Goal: Transaction & Acquisition: Purchase product/service

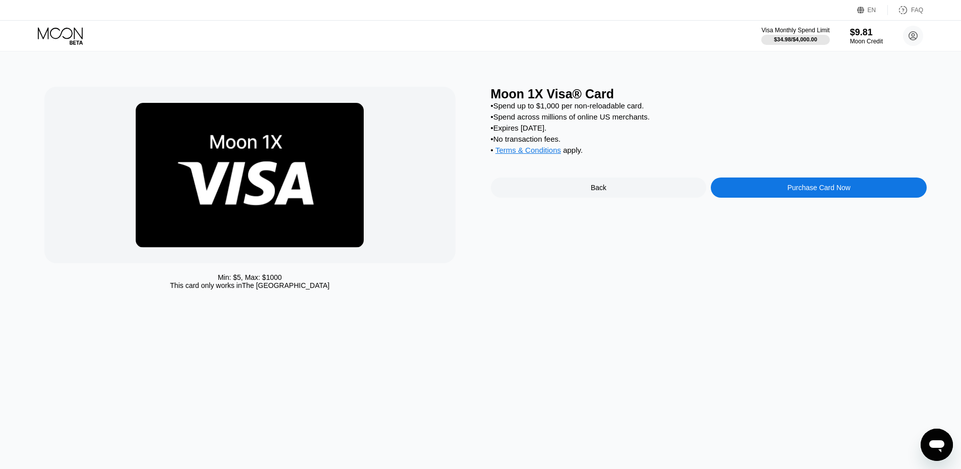
drag, startPoint x: 0, startPoint y: 0, endPoint x: 711, endPoint y: 42, distance: 711.8
click at [711, 42] on div "Visa Monthly Spend Limit $34.98 / $4,000.00 $9.81 Moon Credit Voltiz twongwong9…" at bounding box center [480, 36] width 961 height 30
click at [861, 48] on div "Visa Monthly Spend Limit $34.98 / $4,000.00 $9.81 Moon Credit Voltiz twongwong9…" at bounding box center [480, 36] width 961 height 30
click at [863, 44] on div "Moon Credit" at bounding box center [866, 41] width 34 height 7
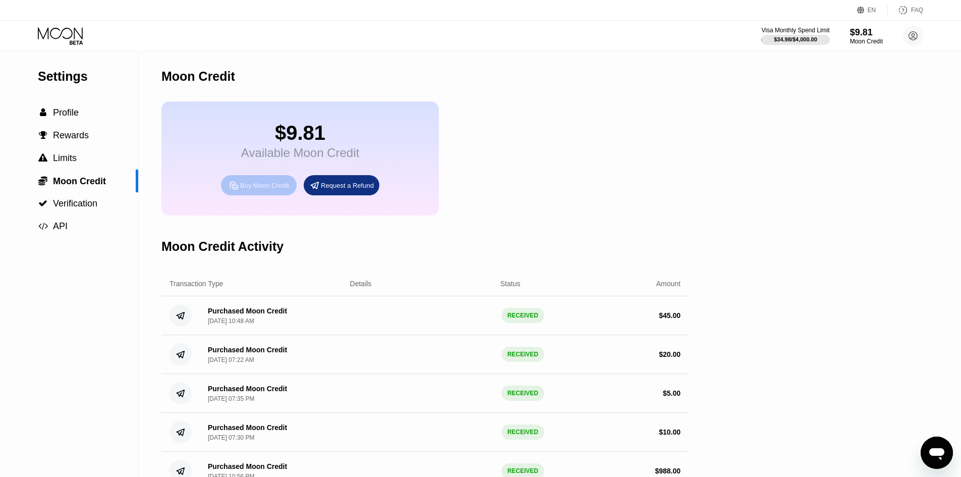
click at [273, 190] on div "Buy Moon Credit" at bounding box center [264, 185] width 49 height 9
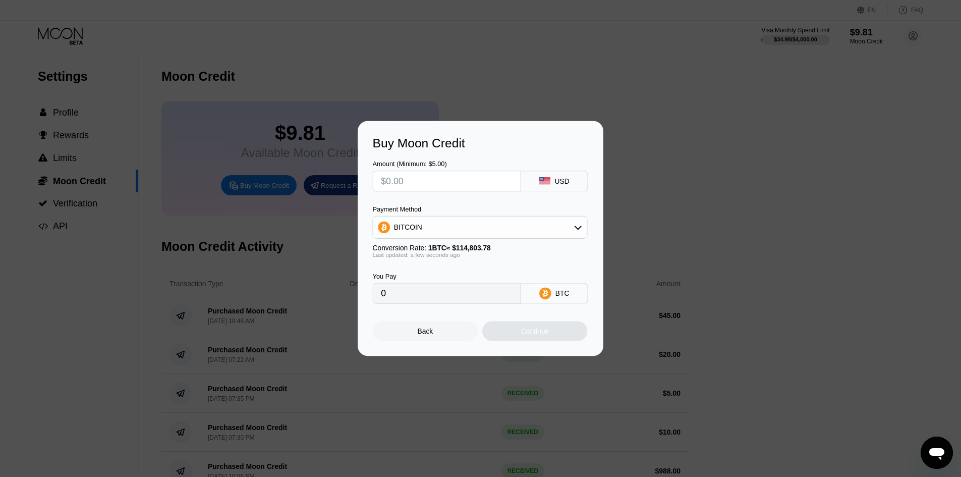
click at [449, 191] on div "Amount (Minimum: $5.00) USD Payment Method BITCOIN Conversion Rate: 1 BTC ≈ $11…" at bounding box center [481, 226] width 216 height 153
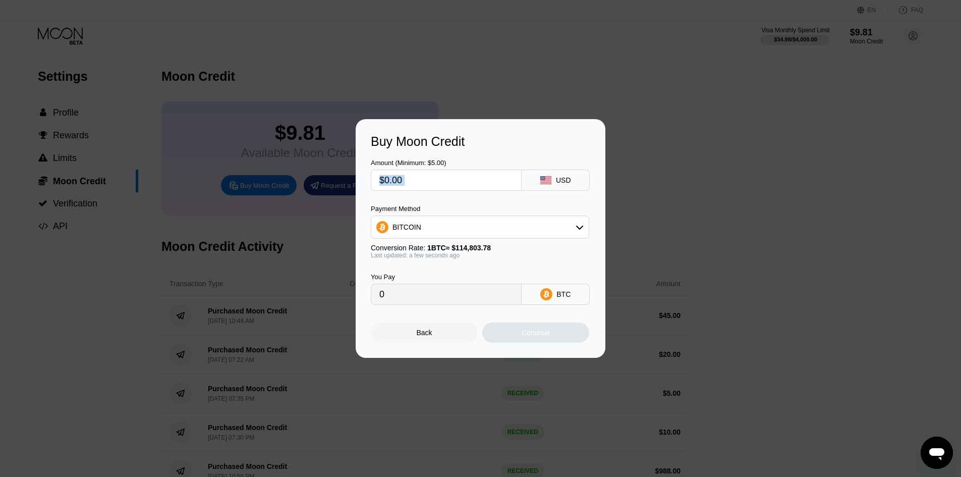
drag, startPoint x: 449, startPoint y: 191, endPoint x: 449, endPoint y: 185, distance: 6.1
click at [449, 188] on div "Amount (Minimum: $5.00) USD Payment Method BITCOIN Conversion Rate: 1 BTC ≈ $11…" at bounding box center [480, 227] width 219 height 156
click at [449, 185] on input "text" at bounding box center [446, 180] width 134 height 20
type input "$6"
type input "0.00005227"
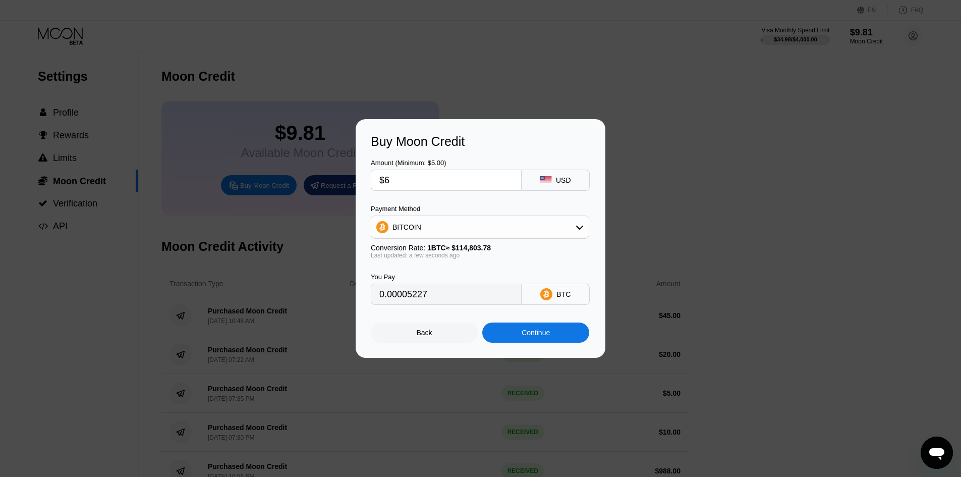
type input "$65"
type input "0.00056619"
type input "$65"
click at [526, 336] on div "Continue" at bounding box center [535, 332] width 28 height 8
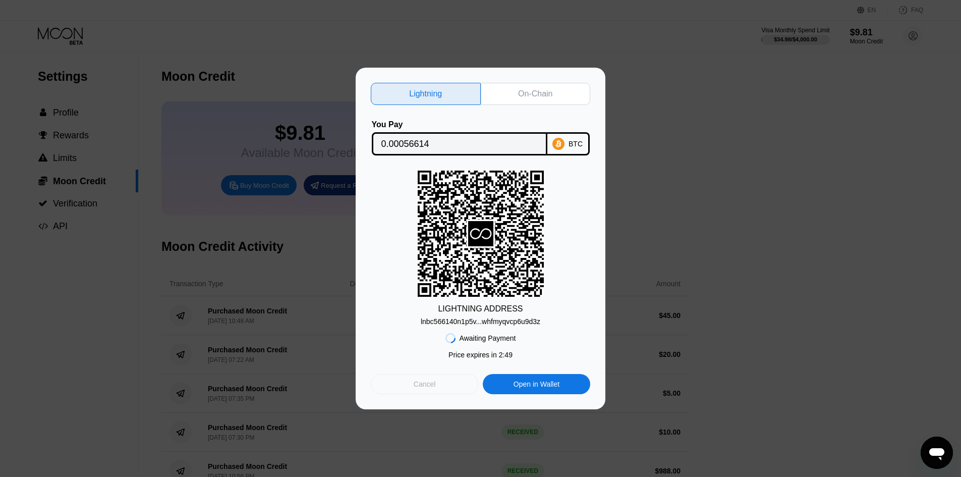
click at [451, 387] on div "Cancel" at bounding box center [424, 384] width 107 height 20
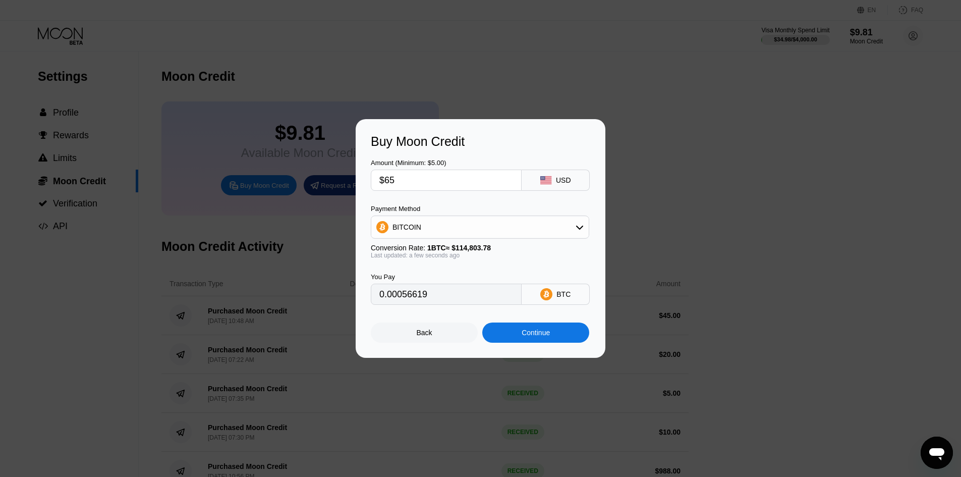
click at [487, 179] on input "$65" at bounding box center [446, 180] width 134 height 20
type input "$6"
type input "0.00005227"
type input "$61"
type input "0.00053135"
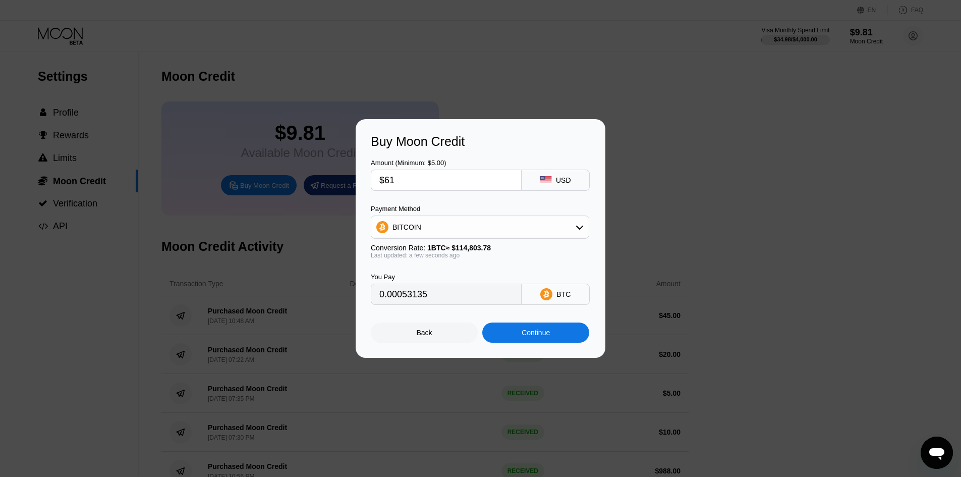
type input "$61"
click at [515, 333] on div "Continue" at bounding box center [535, 332] width 107 height 20
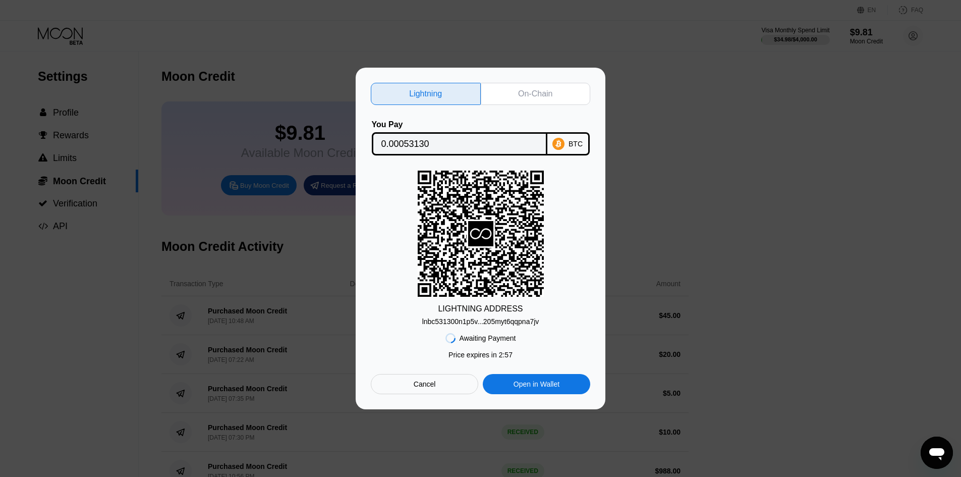
drag, startPoint x: 540, startPoint y: 80, endPoint x: 546, endPoint y: 93, distance: 14.4
click at [545, 92] on div "On-Chain" at bounding box center [536, 94] width 110 height 22
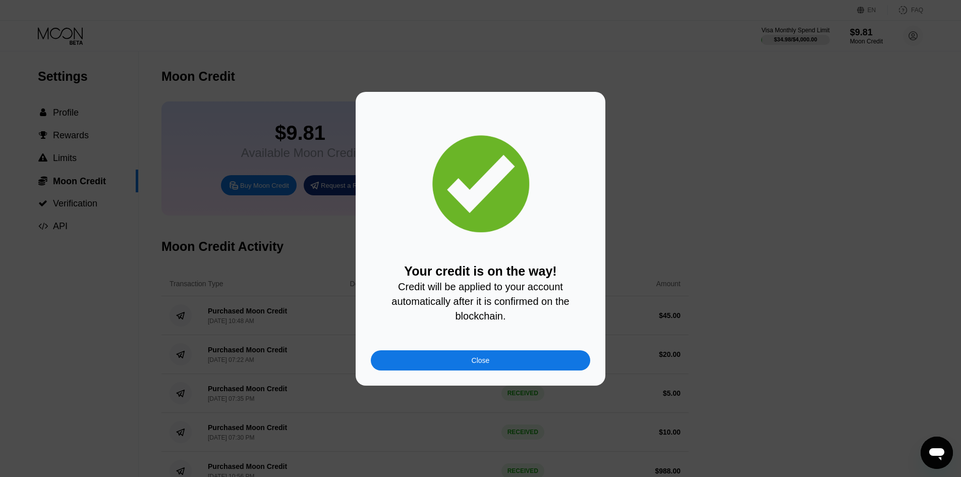
click at [519, 360] on div "Close" at bounding box center [480, 360] width 219 height 20
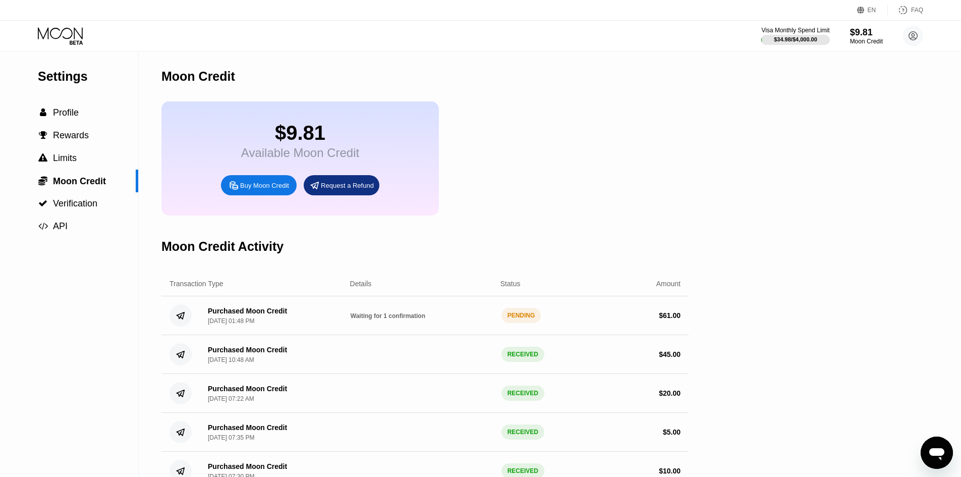
click at [675, 319] on div "$ 61.00" at bounding box center [670, 315] width 22 height 8
click at [672, 319] on div "$ 61.00" at bounding box center [670, 315] width 22 height 8
click at [68, 47] on div "Visa Monthly Spend Limit $34.98 / $4,000.00 $9.81 Moon Credit Voltiz twongwong9…" at bounding box center [480, 36] width 961 height 30
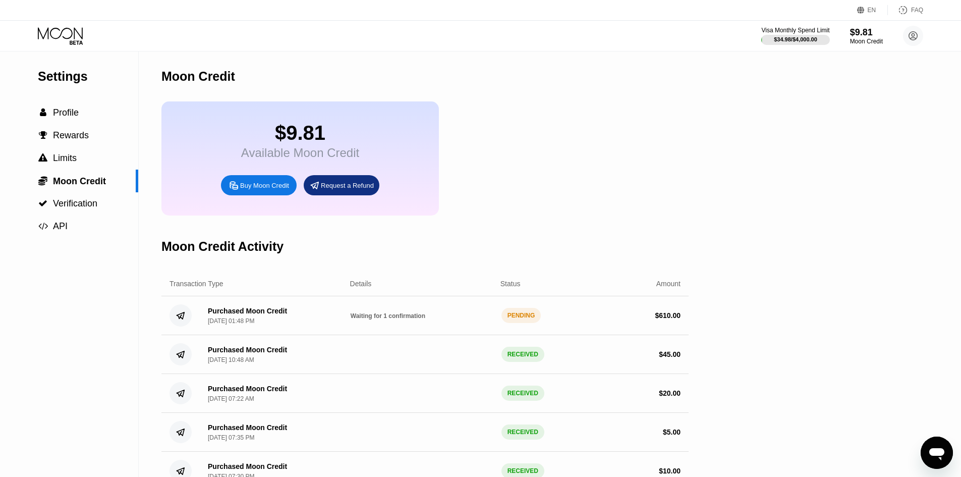
click at [70, 45] on div "Visa Monthly Spend Limit $34.98 / $4,000.00 $9.81 Moon Credit Voltiz twongwong9…" at bounding box center [480, 36] width 961 height 30
click at [76, 40] on icon at bounding box center [61, 36] width 47 height 18
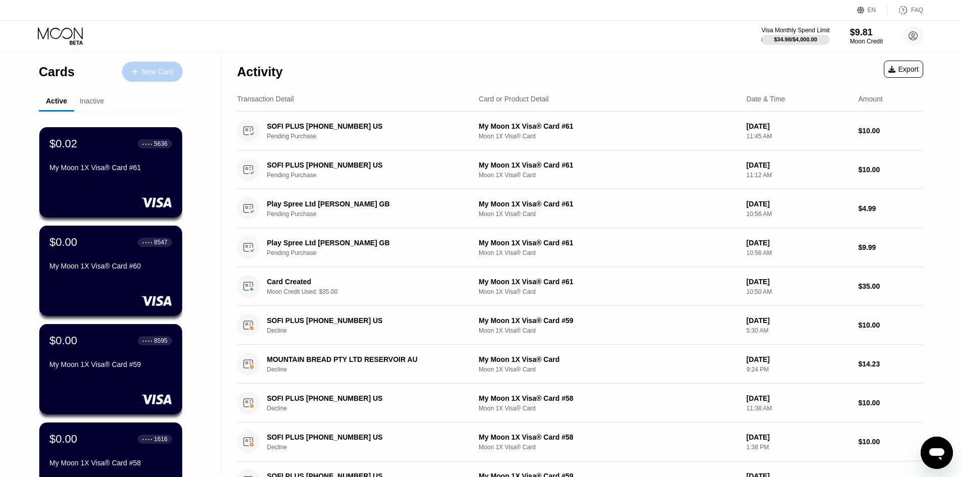
click at [156, 62] on div "New Card" at bounding box center [152, 72] width 61 height 20
click at [0, 163] on div "Cards New Card Active Inactive $0.02 ● ● ● ● 5636 My Moon 1X Visa® Card #61 $0.…" at bounding box center [111, 358] width 222 height 614
click at [57, 182] on div "$0.02 ● ● ● ● 5636 My Moon 1X Visa® Card #61" at bounding box center [111, 172] width 144 height 91
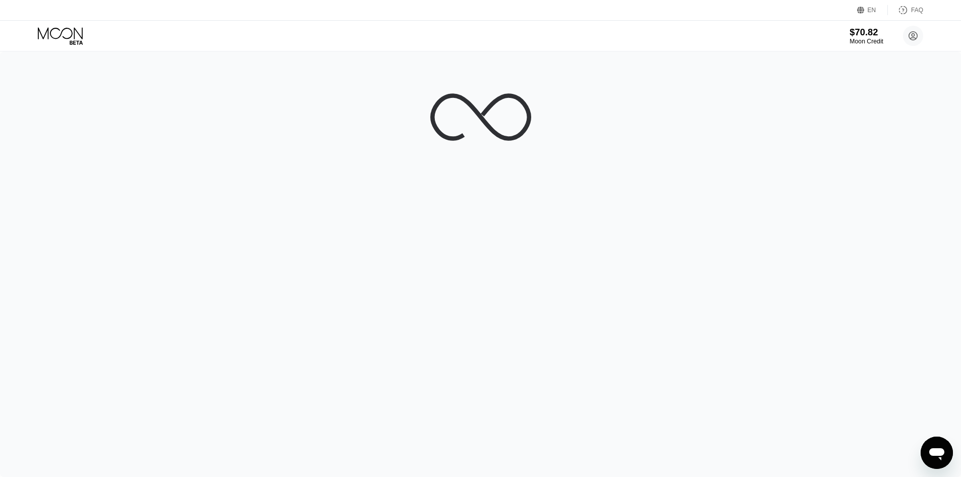
click at [864, 40] on div "Moon Credit" at bounding box center [866, 41] width 34 height 7
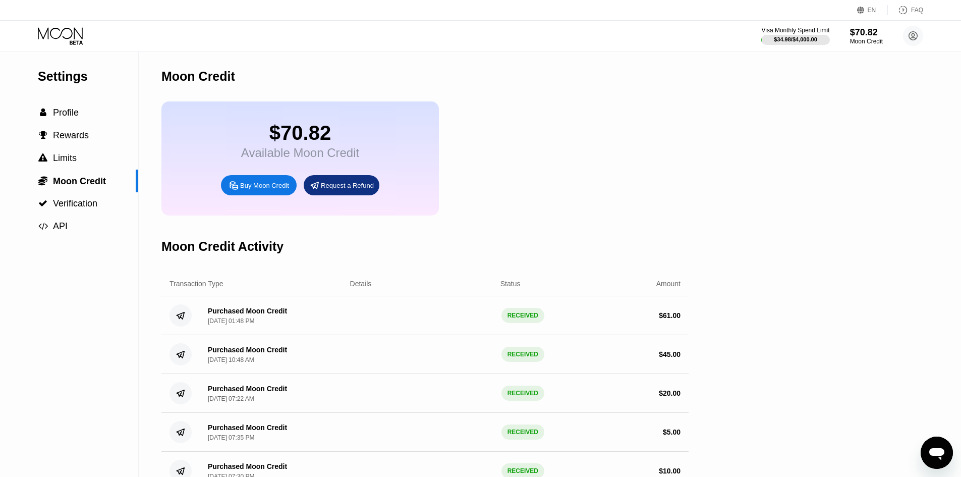
drag, startPoint x: 4, startPoint y: 320, endPoint x: 54, endPoint y: 365, distance: 67.2
click at [55, 31] on icon at bounding box center [61, 36] width 47 height 18
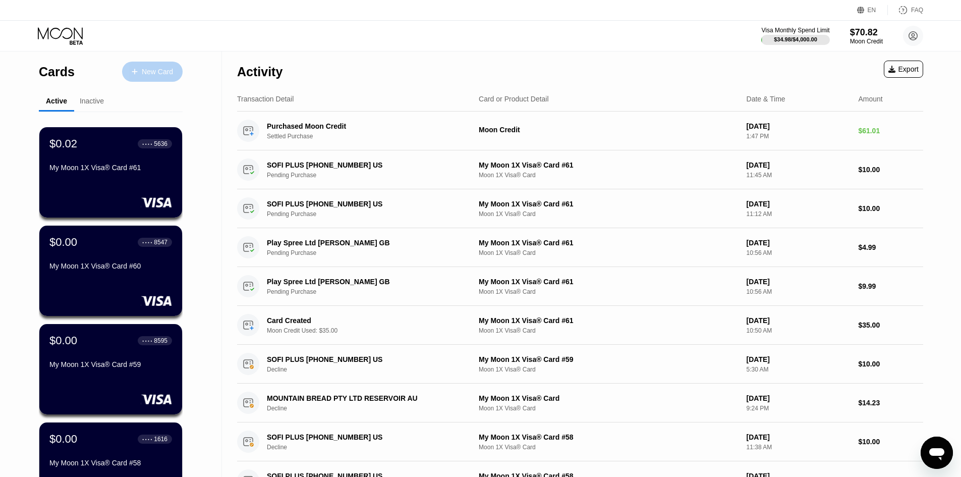
click at [171, 74] on div "New Card" at bounding box center [157, 72] width 31 height 9
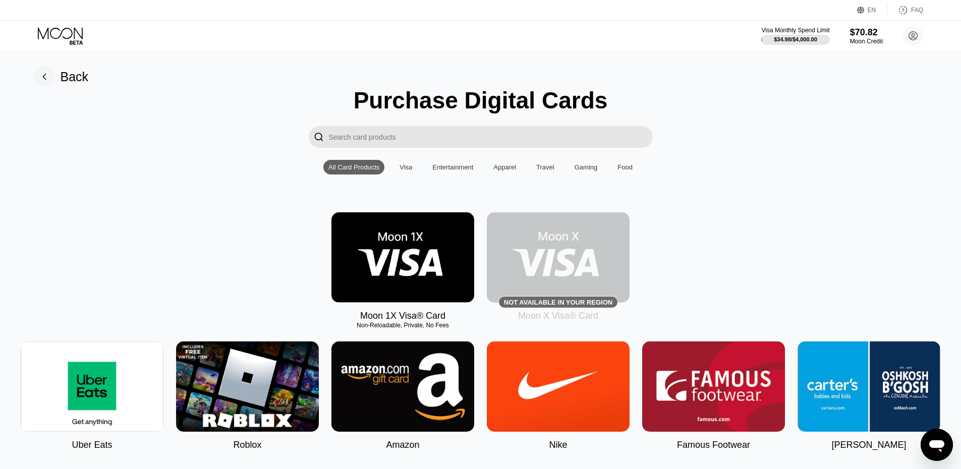
click at [442, 226] on img at bounding box center [402, 257] width 143 height 90
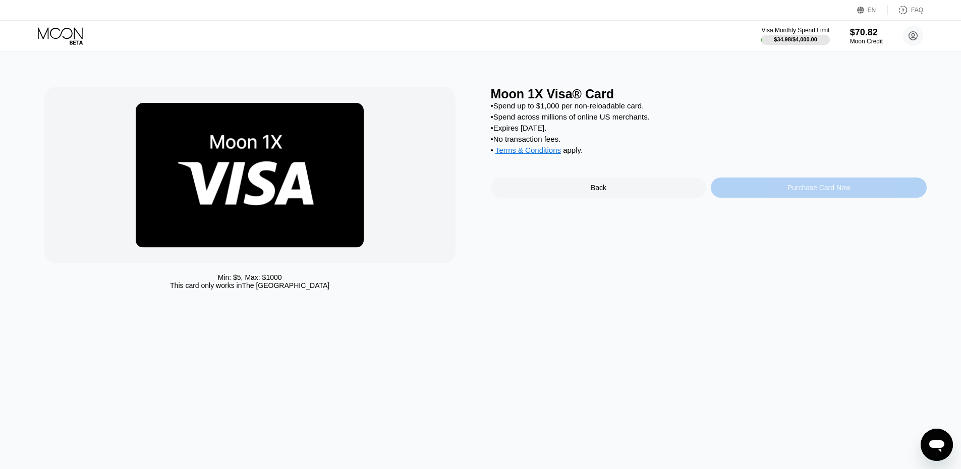
click at [790, 192] on div "Purchase Card Now" at bounding box center [818, 188] width 63 height 8
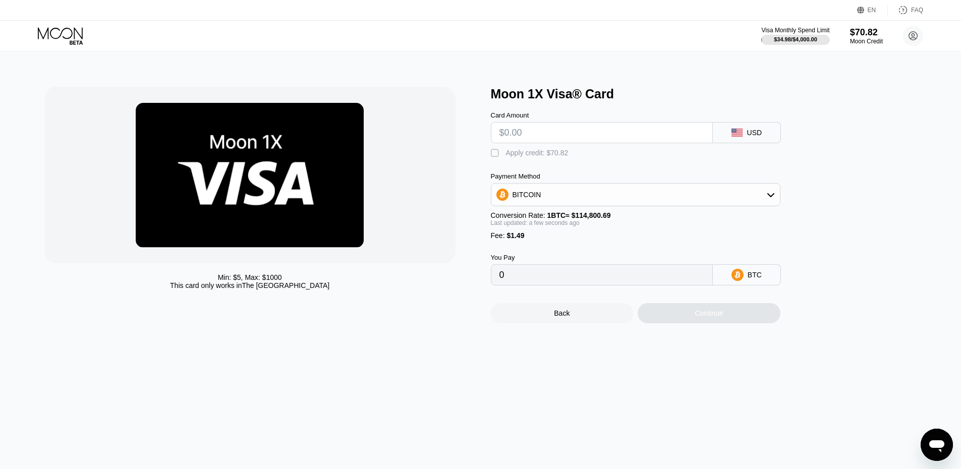
click at [567, 146] on div " Apply credit: $70.82" at bounding box center [652, 150] width 323 height 15
click at [566, 138] on input "text" at bounding box center [601, 133] width 205 height 20
type input "$25"
type input "0.00023075"
type input "$2"
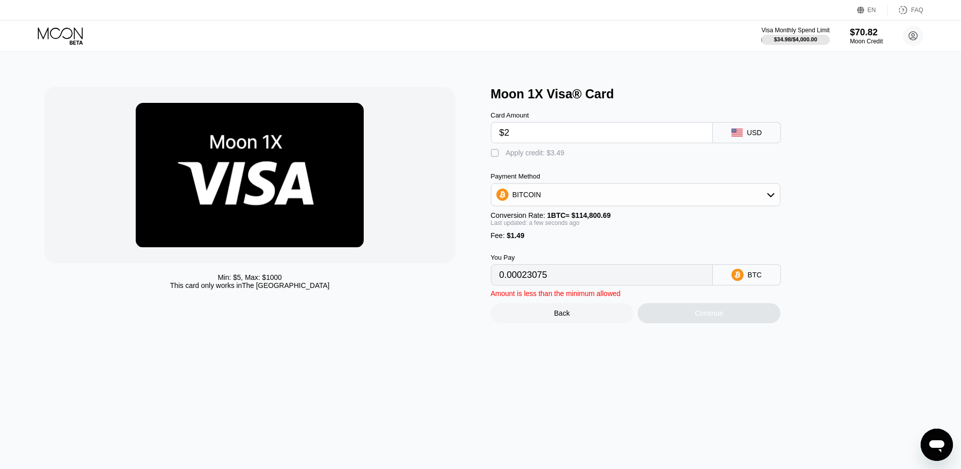
type input "0.00003041"
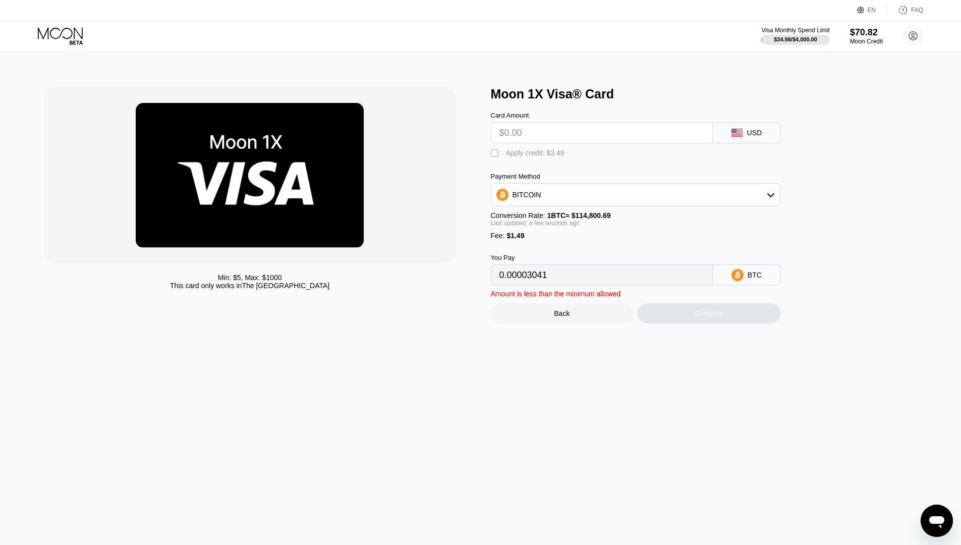
type input "0"
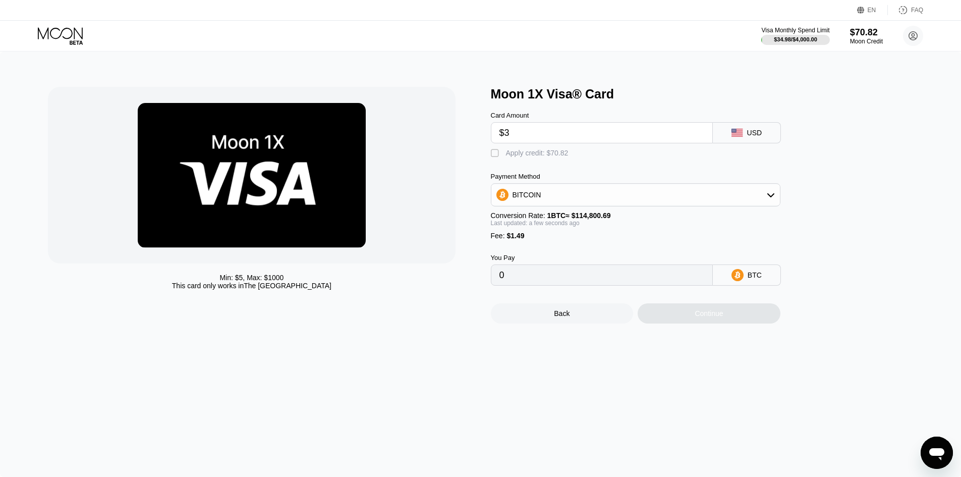
type input "$37"
type input "0.00033528"
type input "$37"
click at [511, 152] on div "Apply credit: $38.49" at bounding box center [537, 153] width 63 height 8
click at [667, 323] on div "Continue" at bounding box center [708, 313] width 143 height 20
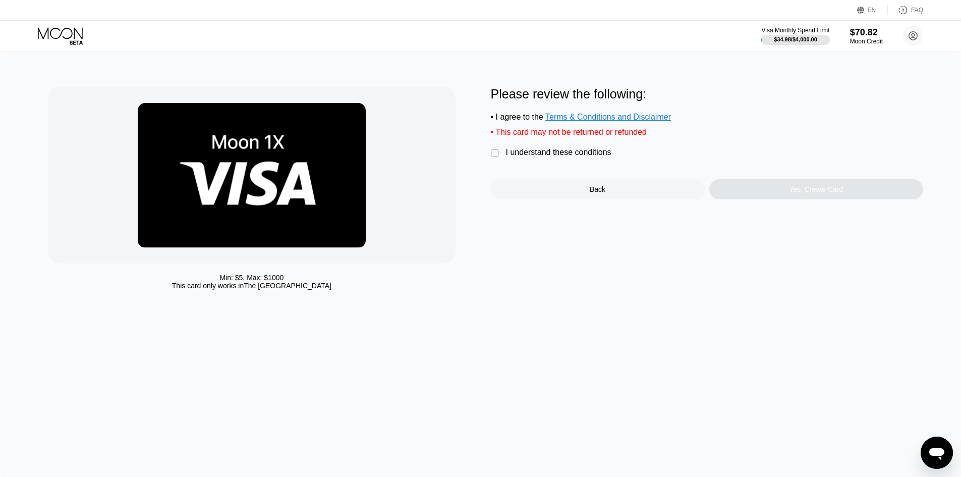
click at [55, 274] on div "Min: $ 5 , Max: $ 1000 This card only works in The United States" at bounding box center [251, 281] width 407 height 16
click at [576, 206] on div "Please review the following: • I agree to the Terms & Conditions and Disclaimer…" at bounding box center [707, 191] width 432 height 208
click at [576, 199] on div "Back" at bounding box center [598, 189] width 214 height 20
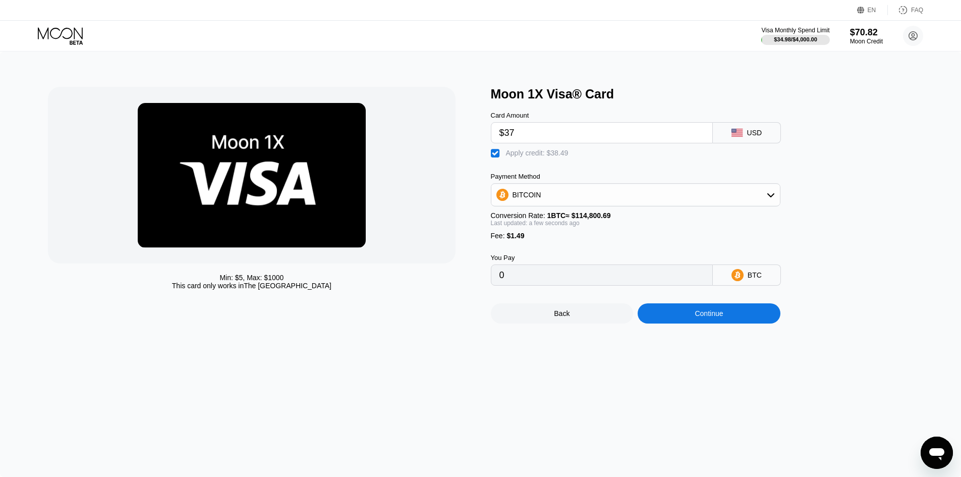
click at [555, 153] on div "Apply credit: $38.49" at bounding box center [537, 153] width 63 height 8
type input "0.00033528"
click at [560, 136] on input "$37" at bounding box center [601, 133] width 205 height 20
type input "$3"
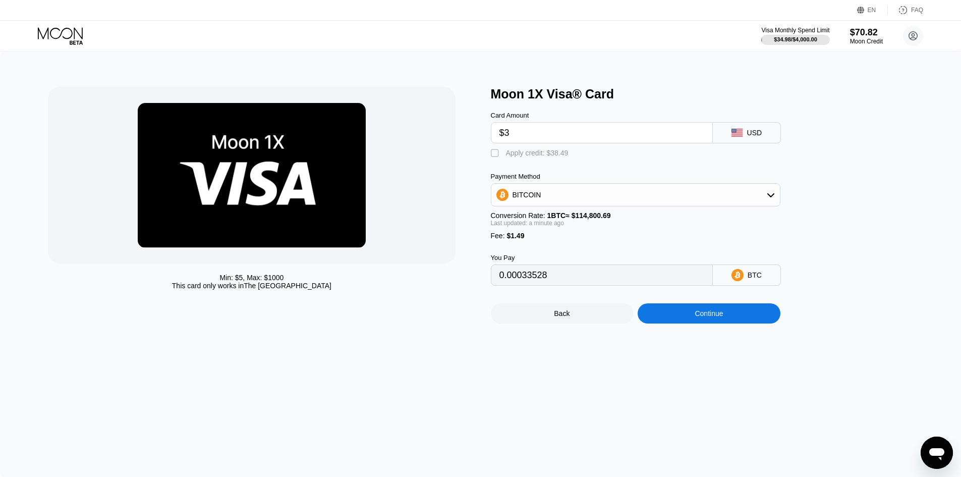
type input "0.00003912"
type input "$35"
type input "0.00031786"
type input "$35"
click at [515, 158] on div " Apply credit: $36.49" at bounding box center [532, 153] width 83 height 10
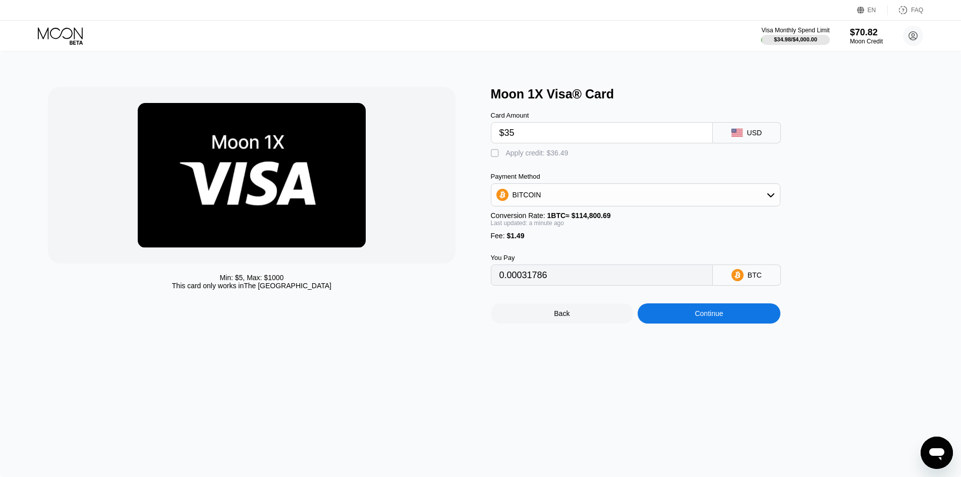
type input "0"
click at [681, 323] on div "Continue" at bounding box center [708, 313] width 143 height 20
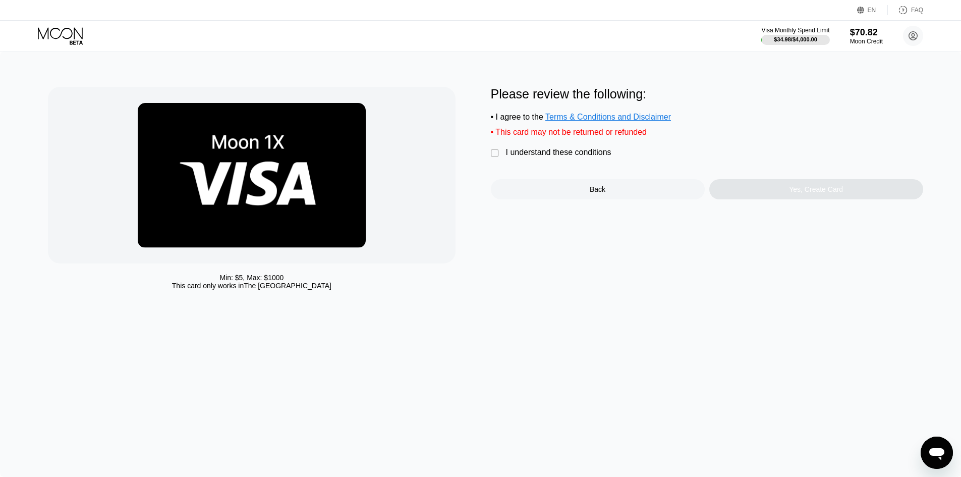
click at [573, 176] on div "Please review the following: • I agree to the Terms & Conditions and Disclaimer…" at bounding box center [707, 143] width 432 height 112
click at [567, 173] on div "Please review the following: • I agree to the Terms & Conditions and Disclaimer…" at bounding box center [707, 143] width 432 height 112
click at [563, 157] on div "I understand these conditions" at bounding box center [558, 152] width 105 height 9
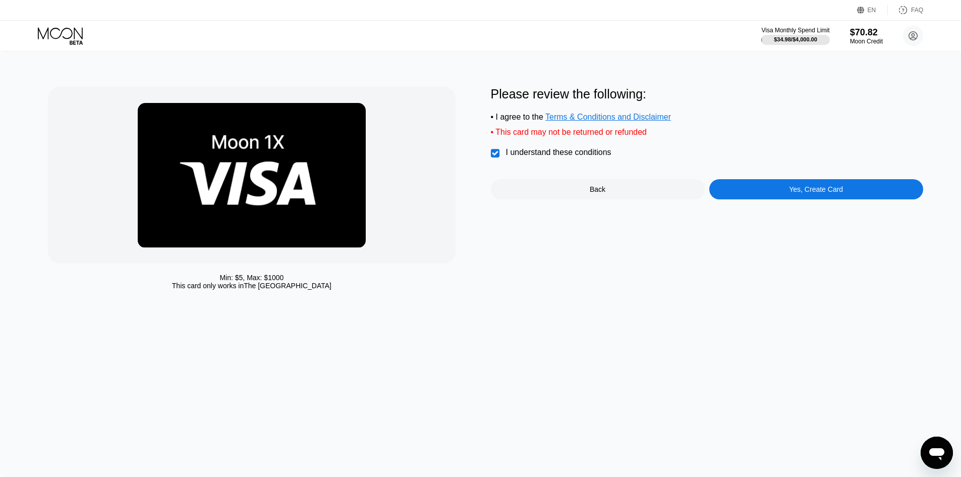
click at [790, 193] on div "Yes, Create Card" at bounding box center [816, 189] width 54 height 8
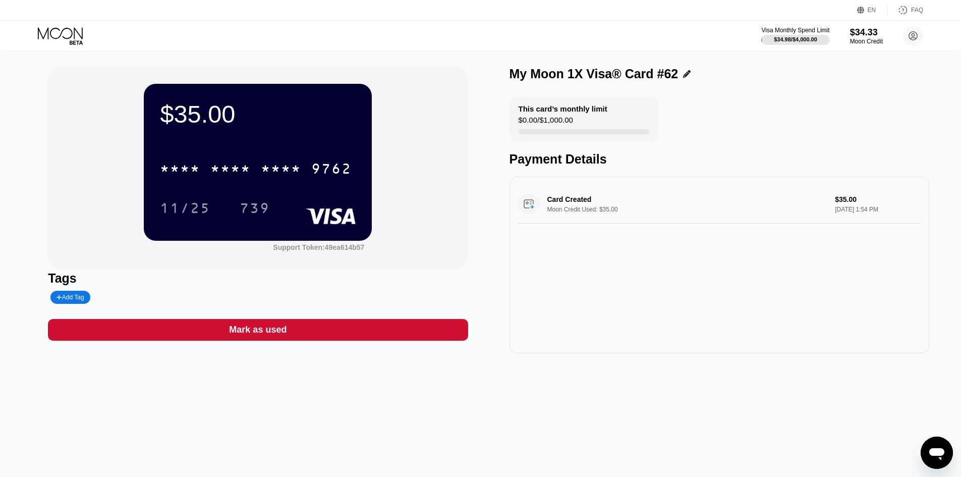
click at [289, 220] on div "11/25 739" at bounding box center [258, 207] width 196 height 25
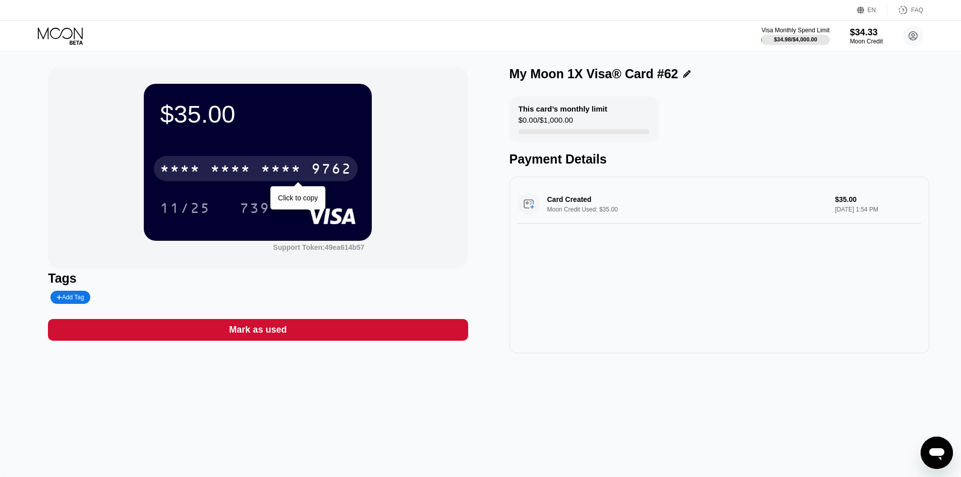
click at [297, 181] on div "* * * * * * * * * * * * 9762" at bounding box center [256, 168] width 204 height 25
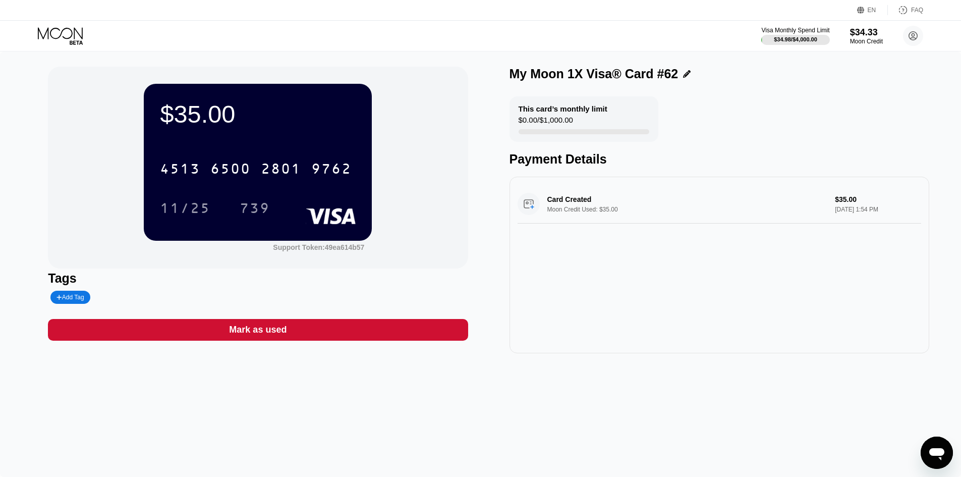
click at [72, 197] on div "$35.00 4513 6500 2801 9762 11/25 739 Support Token: 49ea614b57" at bounding box center [258, 168] width 420 height 202
